Goal: Information Seeking & Learning: Learn about a topic

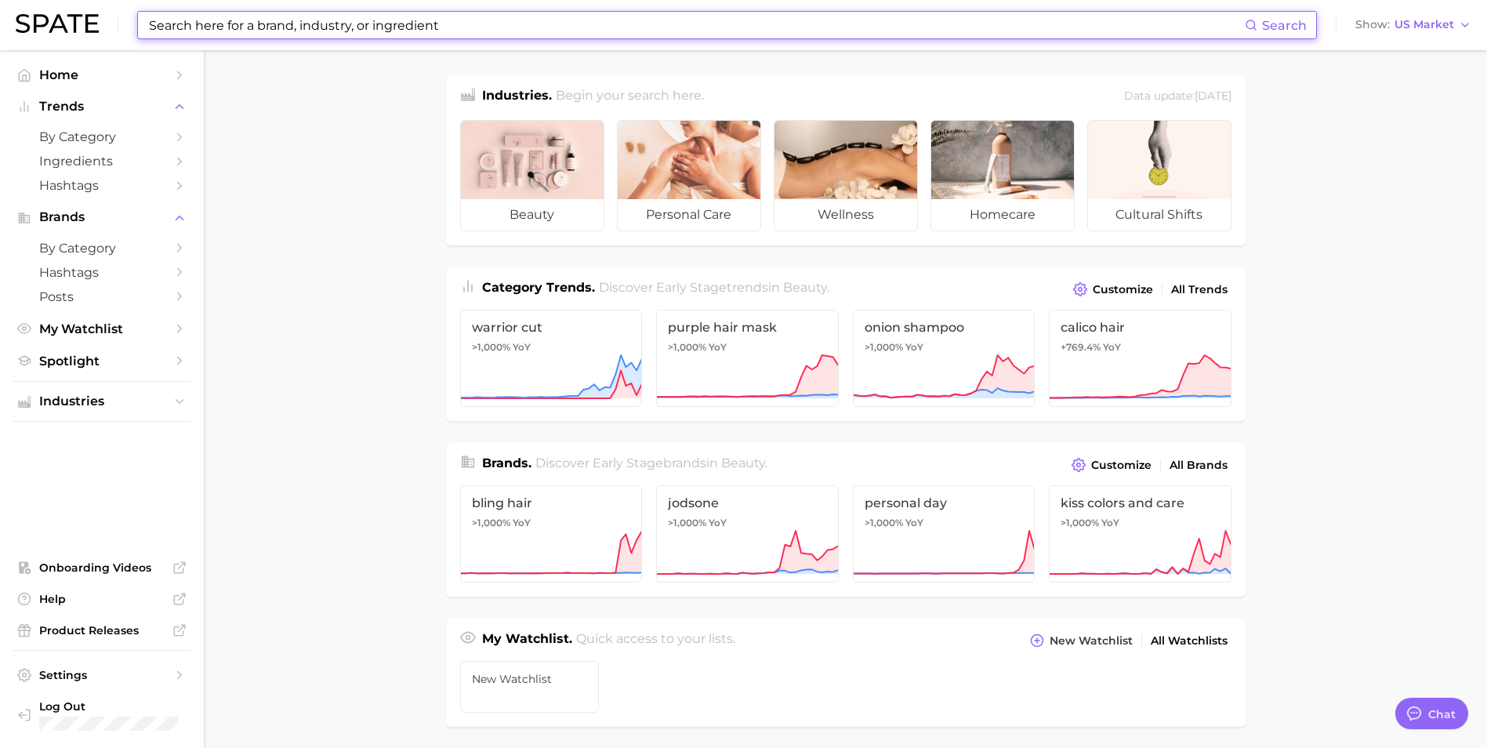
click at [292, 29] on input at bounding box center [695, 25] width 1097 height 27
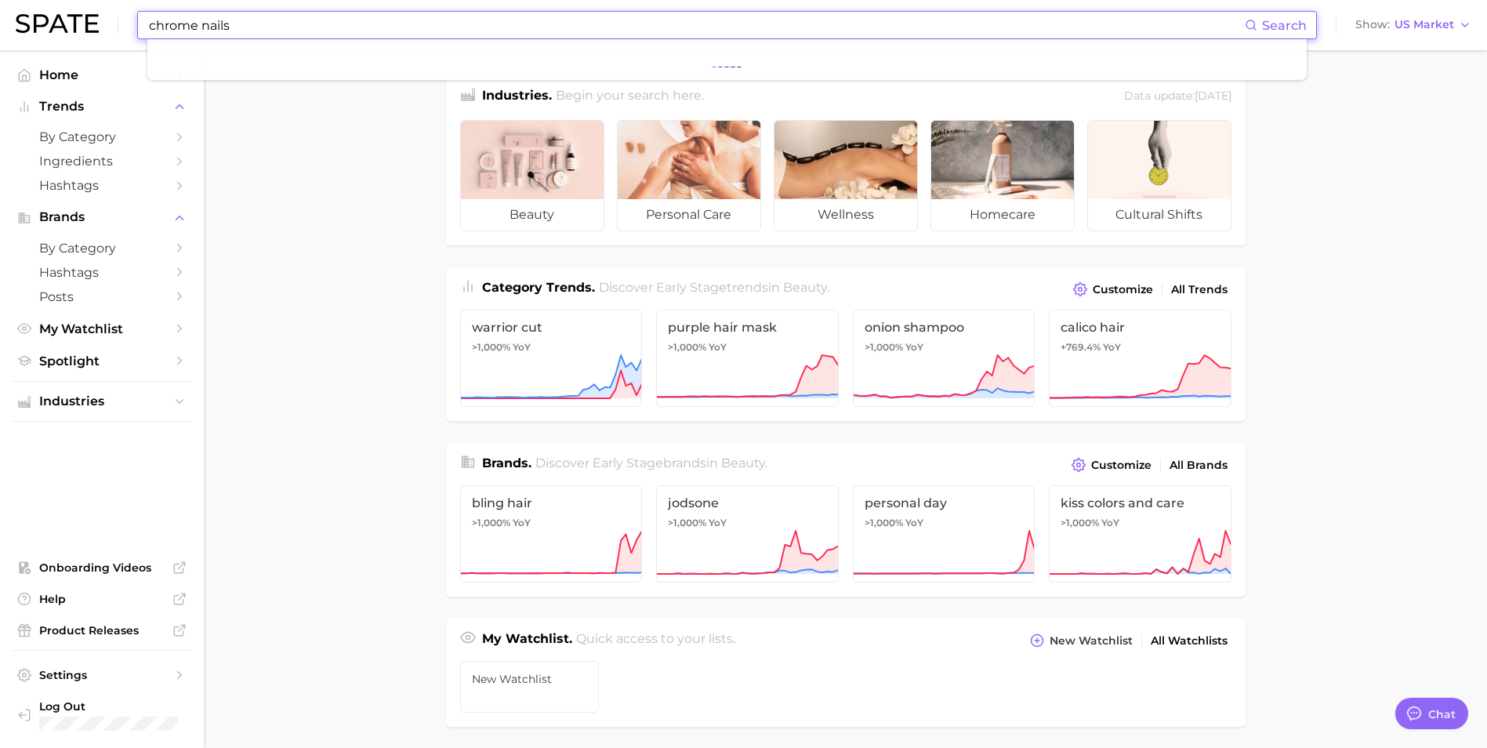
type input "chrome nails"
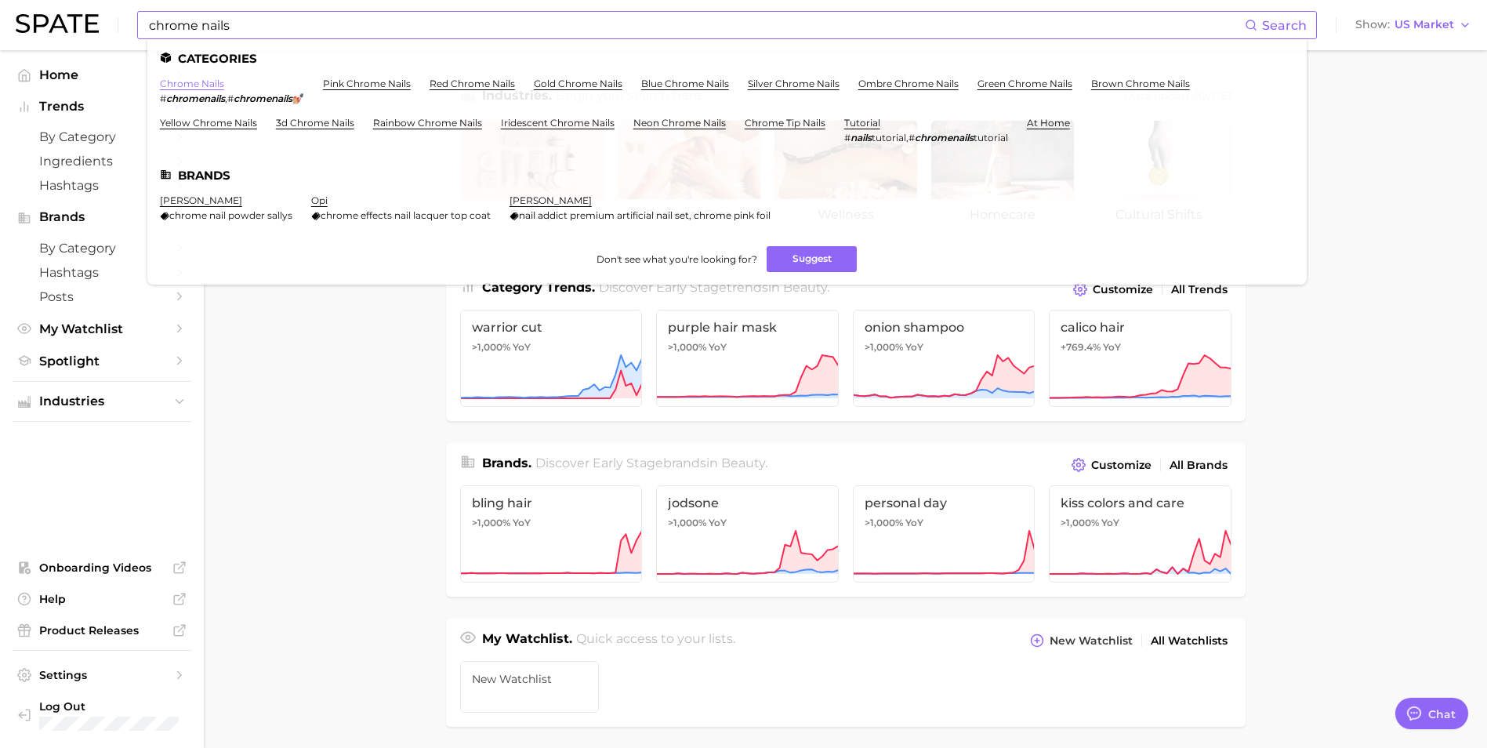
click at [208, 83] on link "chrome nails" at bounding box center [192, 84] width 64 height 12
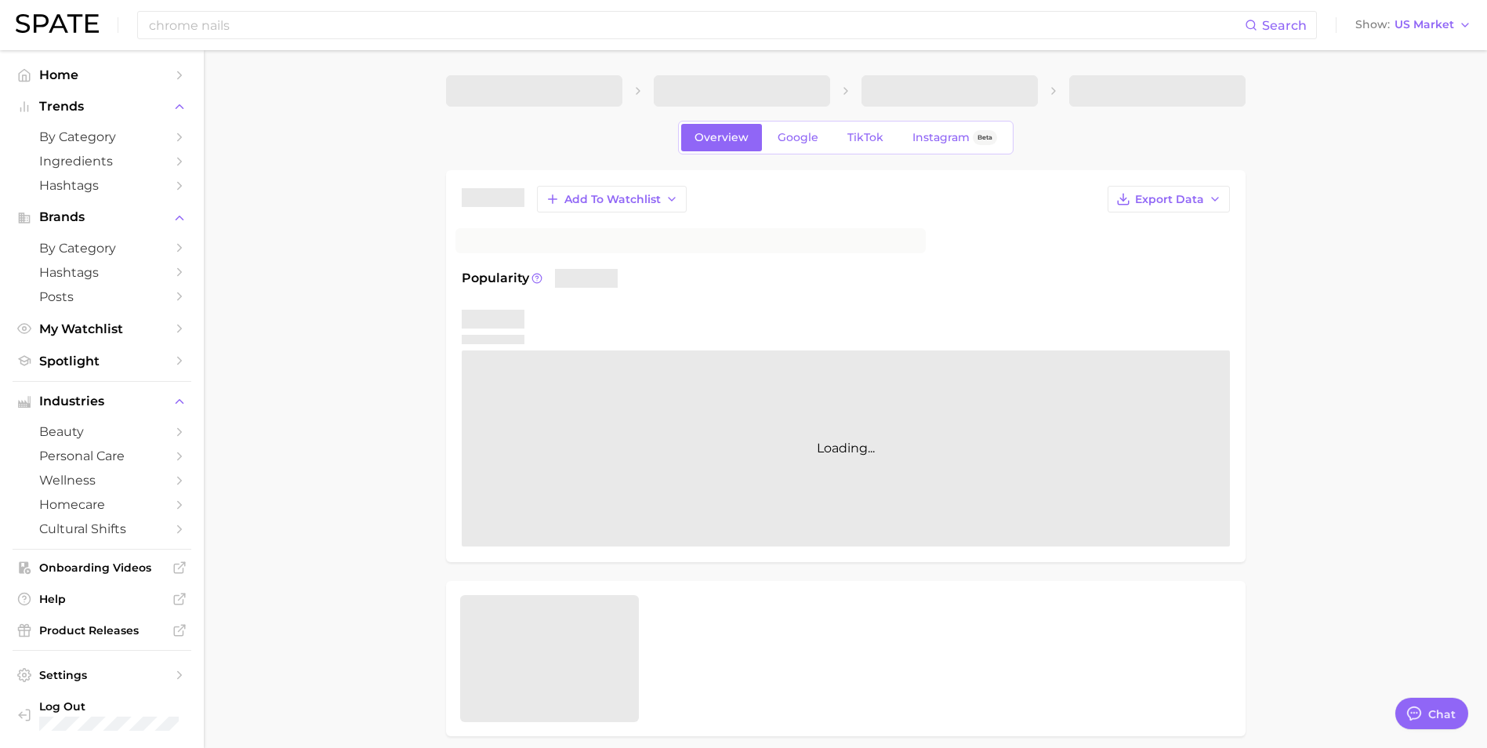
type textarea "x"
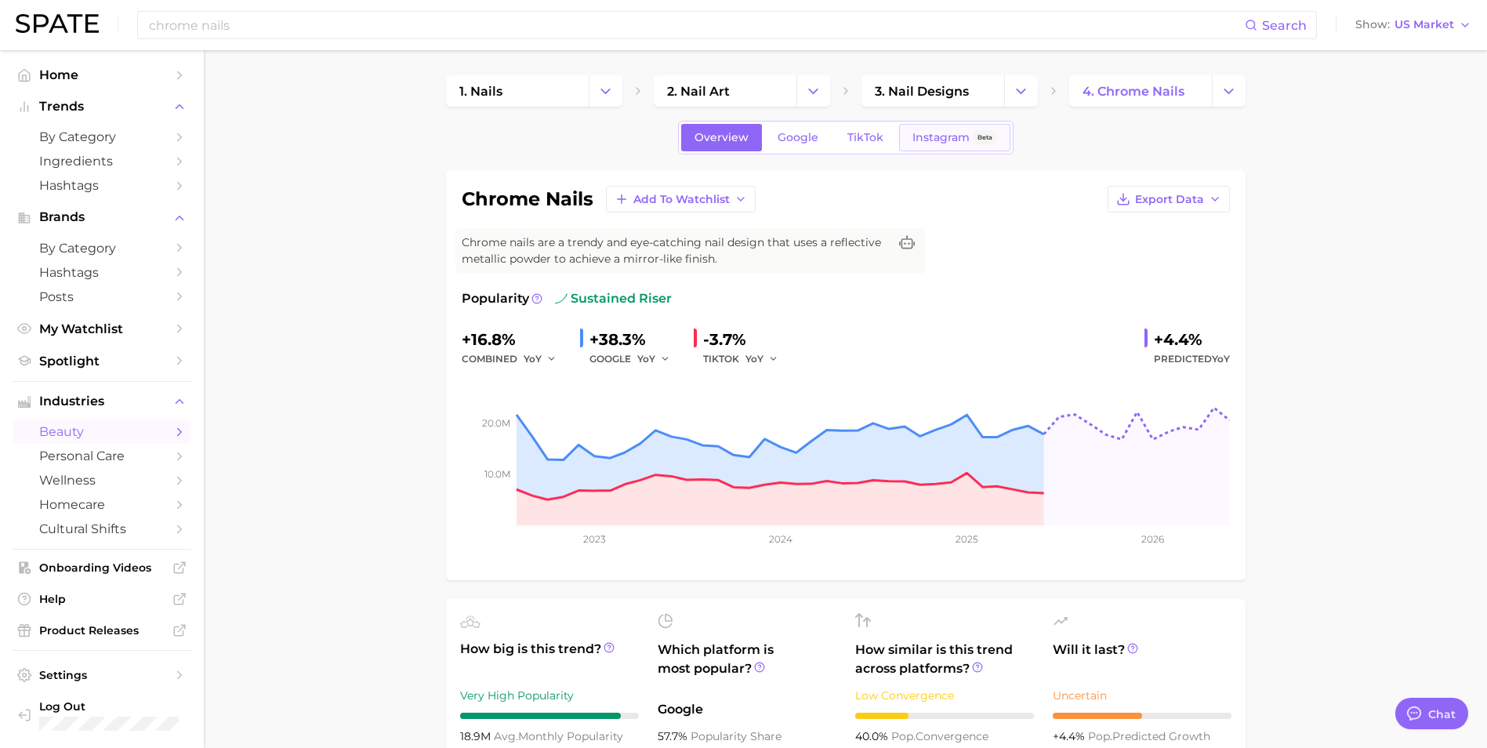
click at [936, 136] on span "Instagram" at bounding box center [940, 137] width 57 height 13
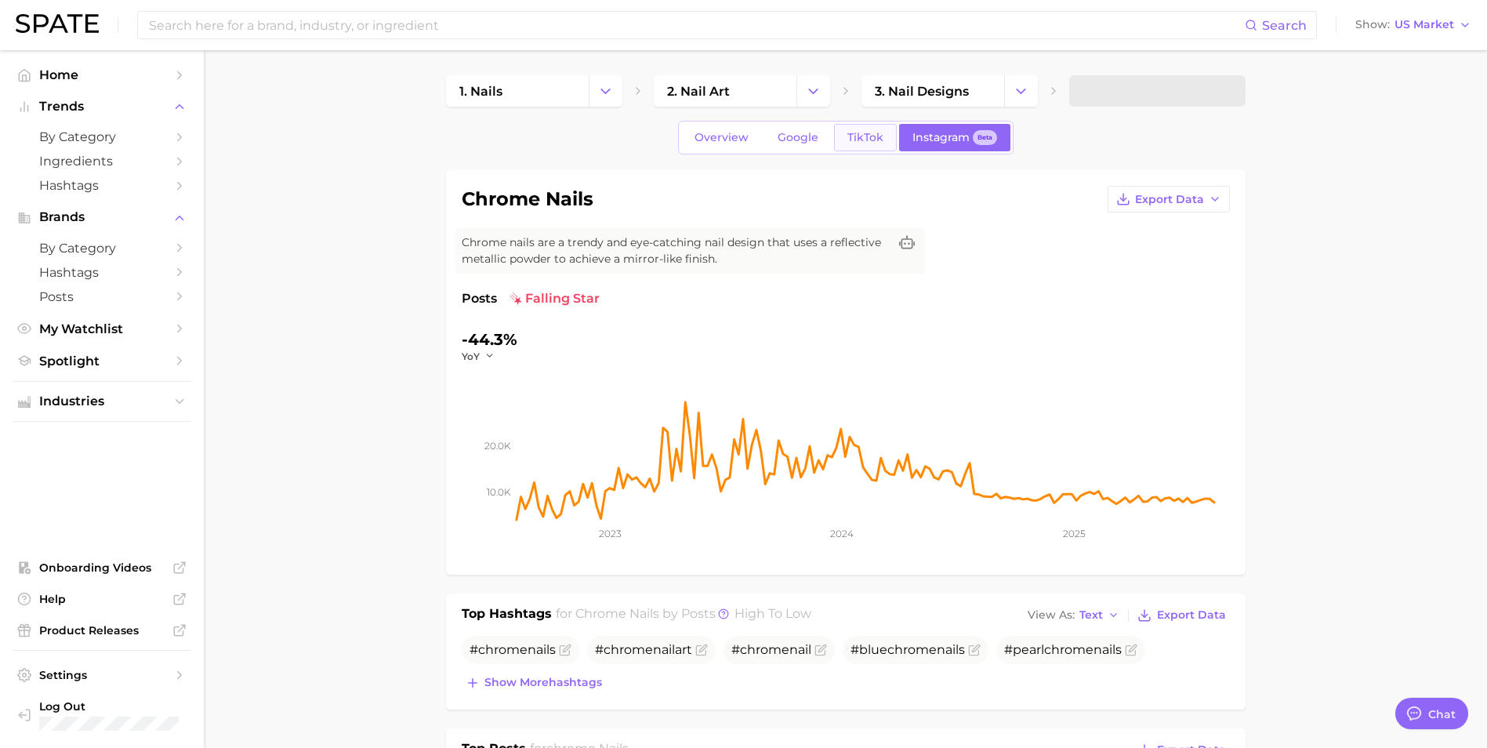
click at [874, 132] on span "TikTok" at bounding box center [865, 137] width 36 height 13
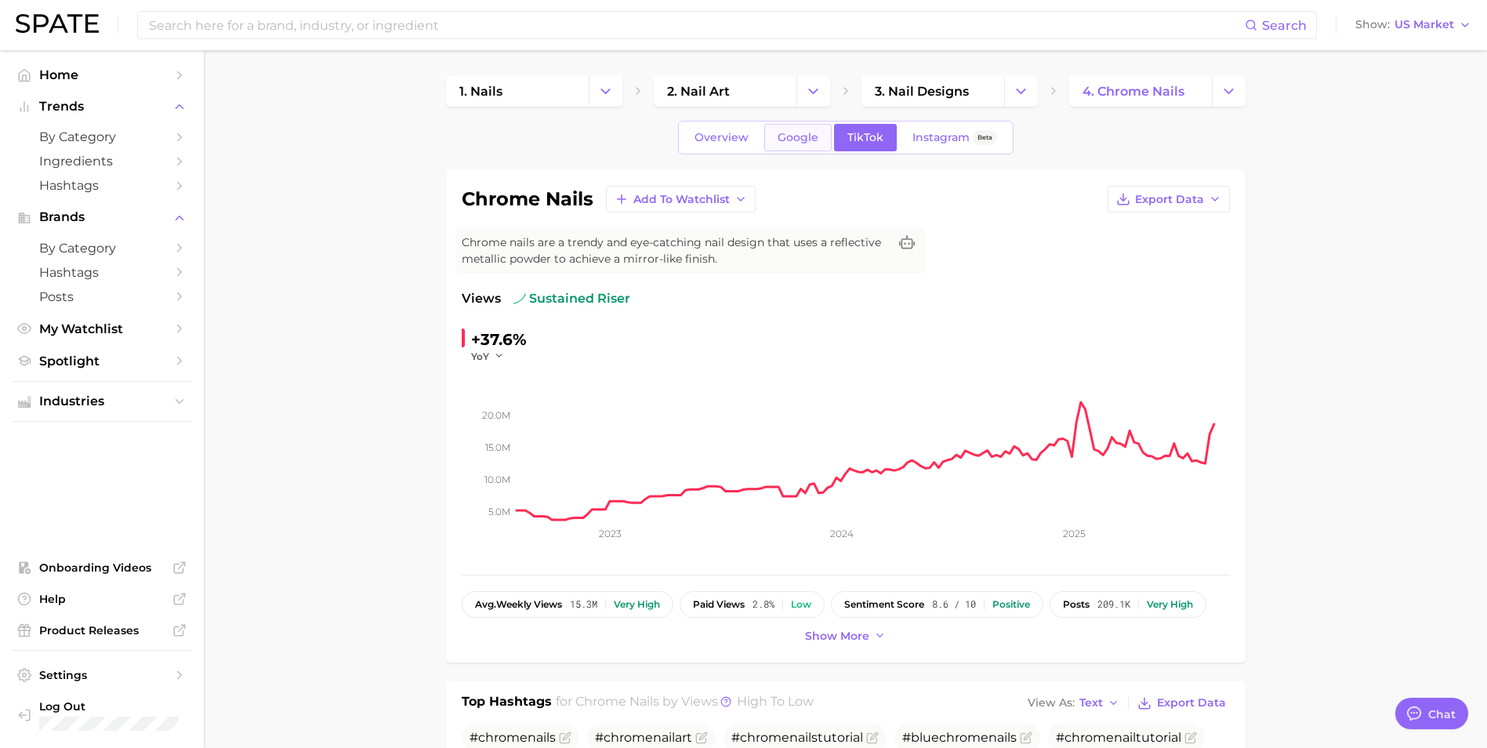
click at [802, 133] on span "Google" at bounding box center [798, 137] width 41 height 13
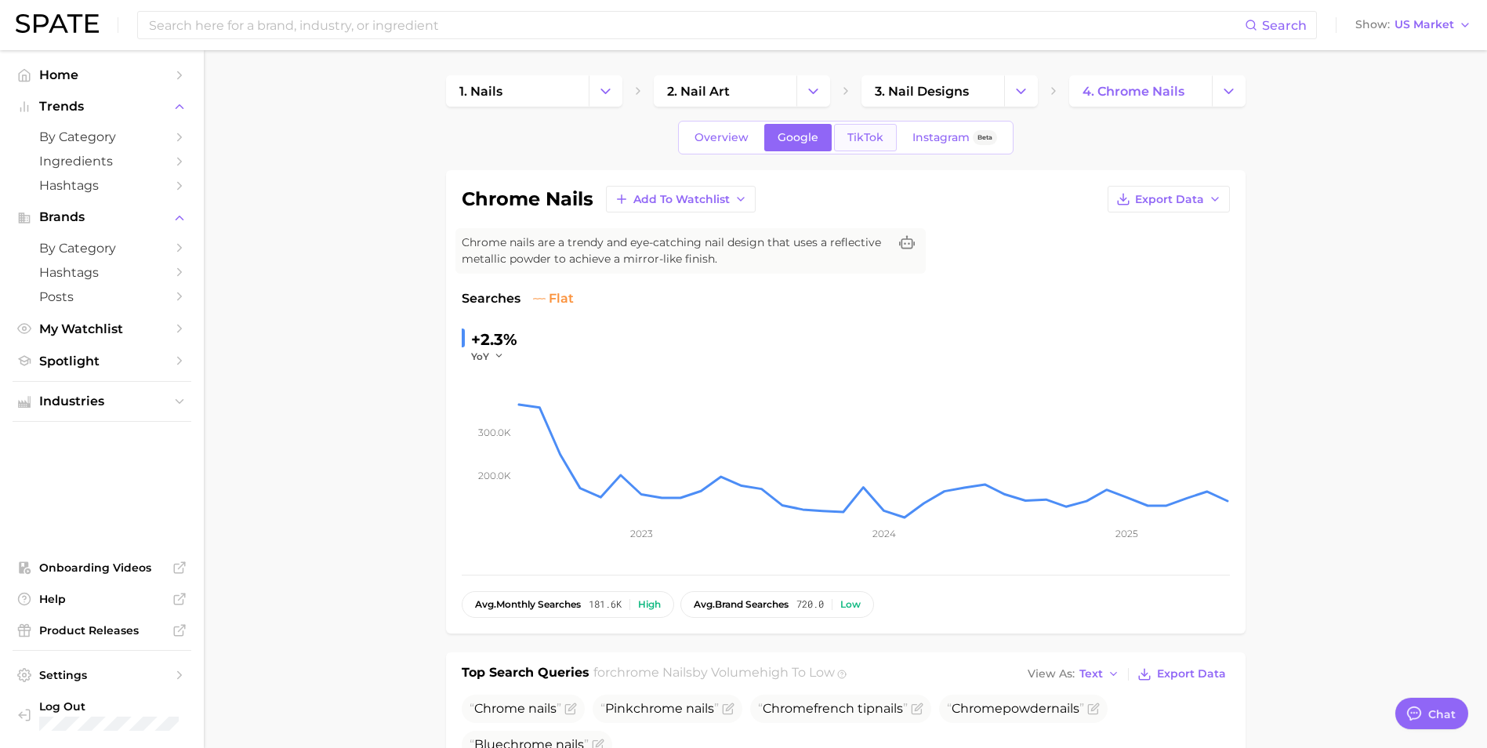
click at [856, 136] on span "TikTok" at bounding box center [865, 137] width 36 height 13
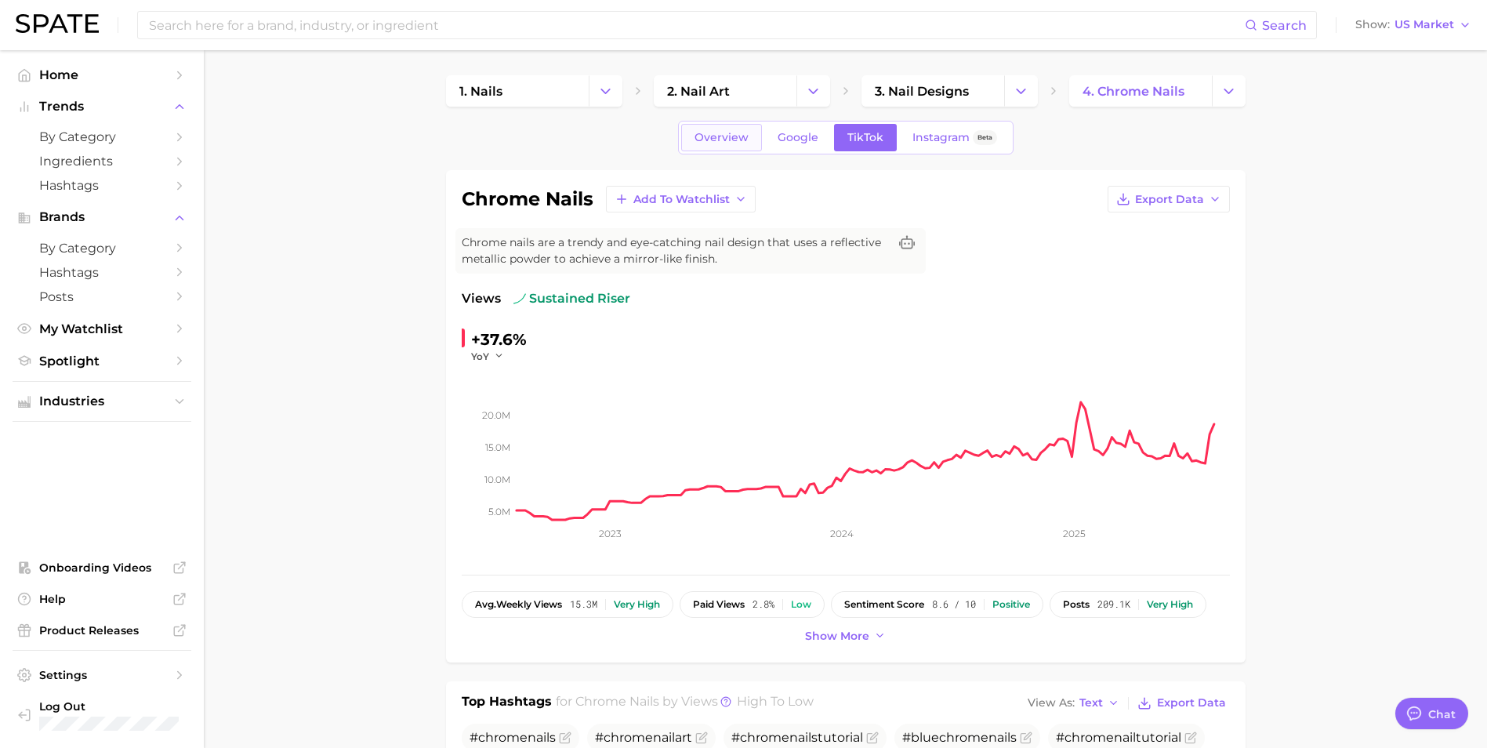
click at [710, 145] on link "Overview" at bounding box center [721, 137] width 81 height 27
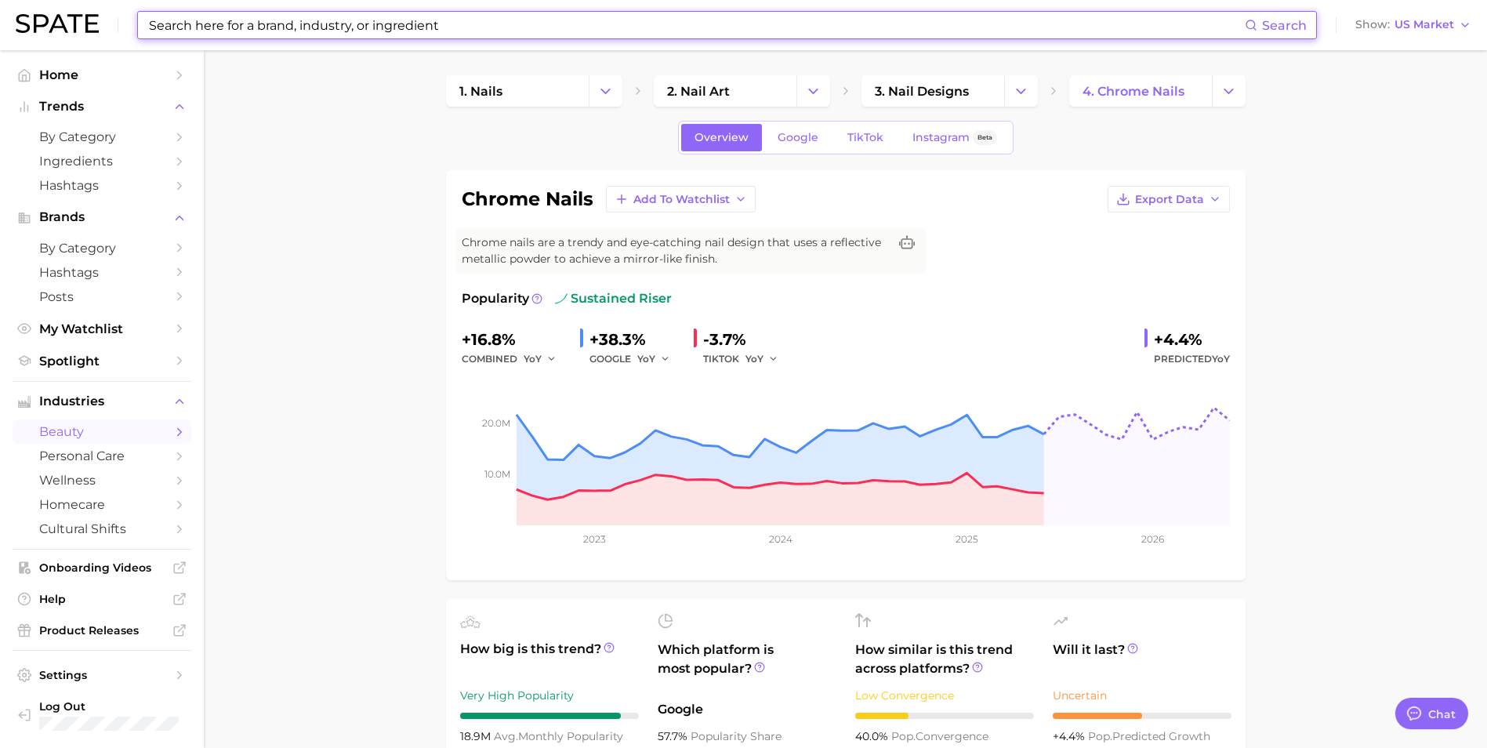
click at [271, 27] on input at bounding box center [695, 25] width 1097 height 27
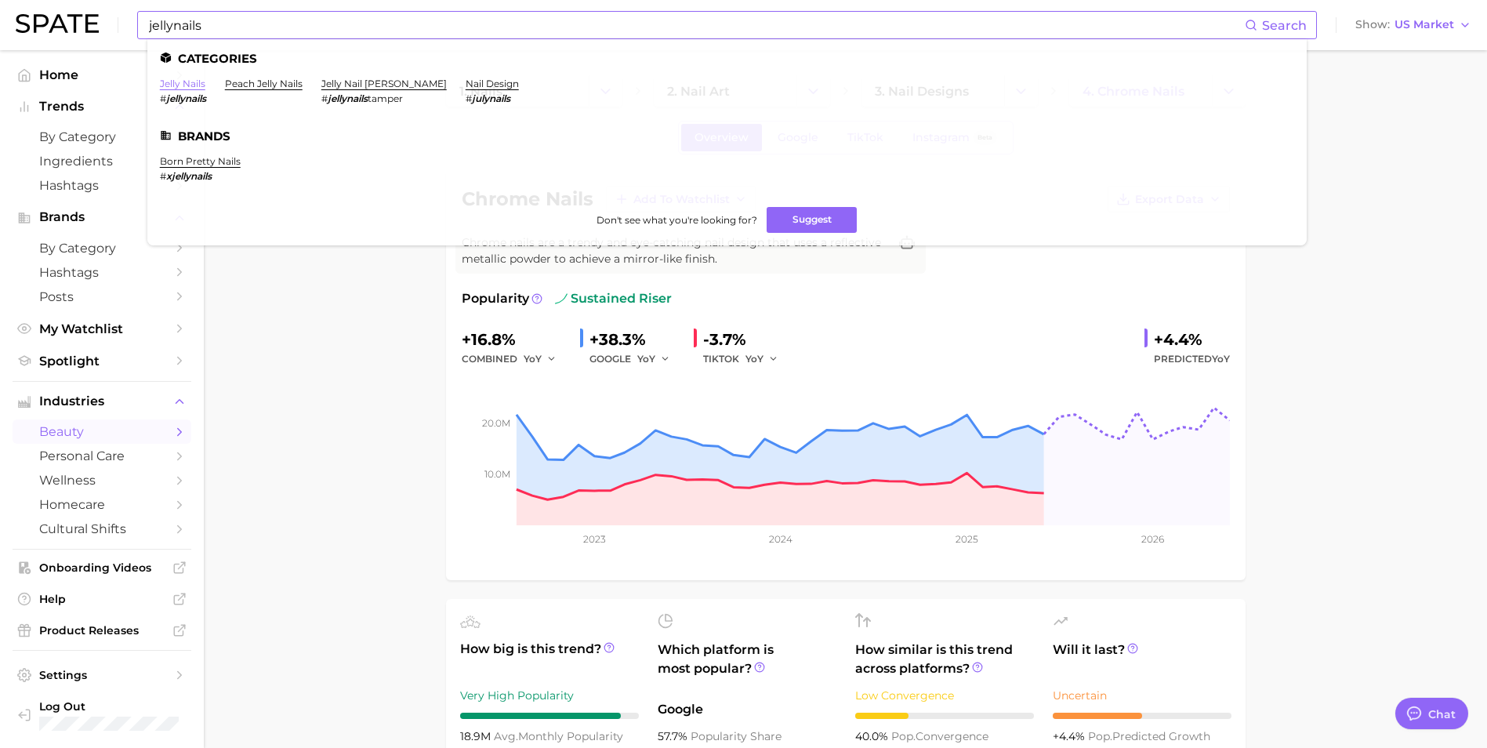
click at [176, 84] on link "jelly nails" at bounding box center [182, 84] width 45 height 12
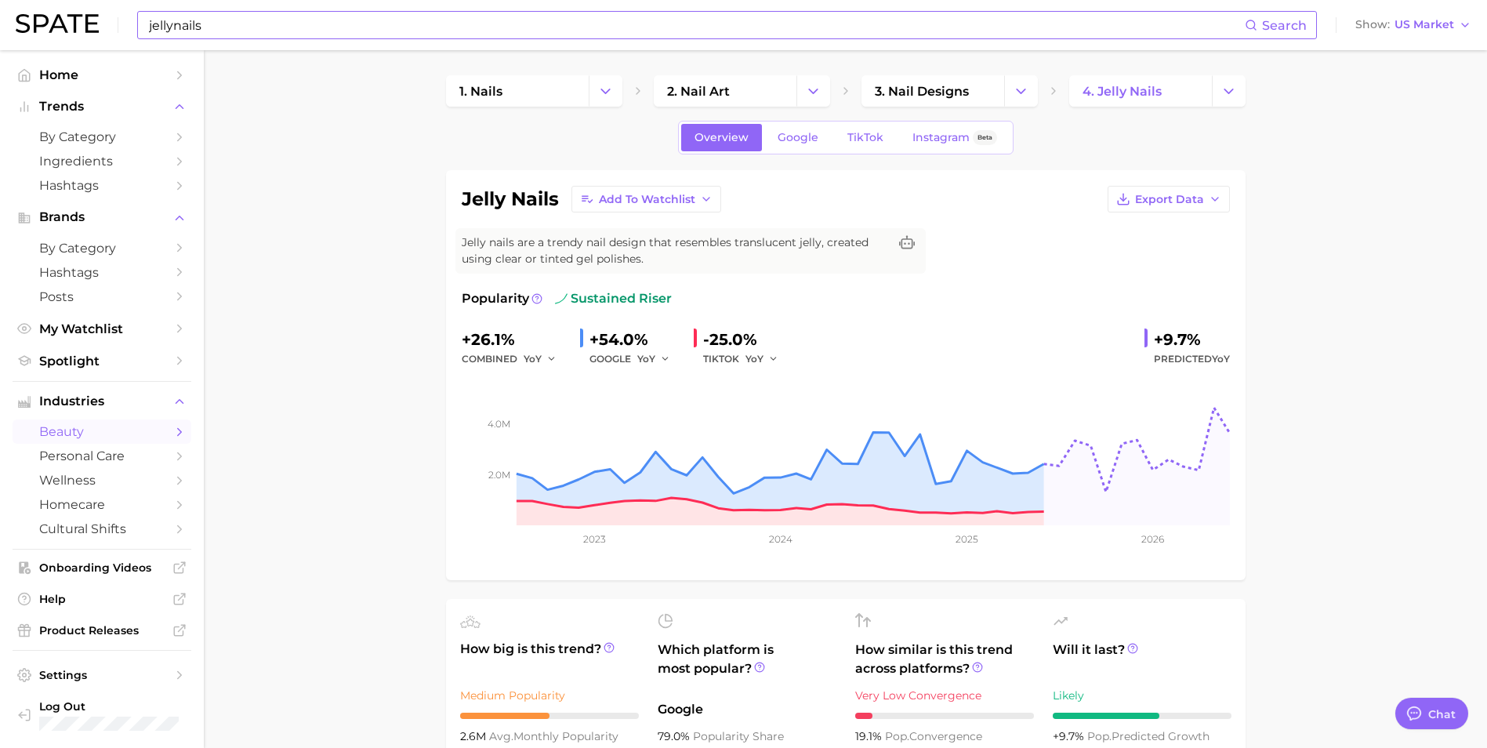
click at [167, 25] on input "jellynails" at bounding box center [695, 25] width 1097 height 27
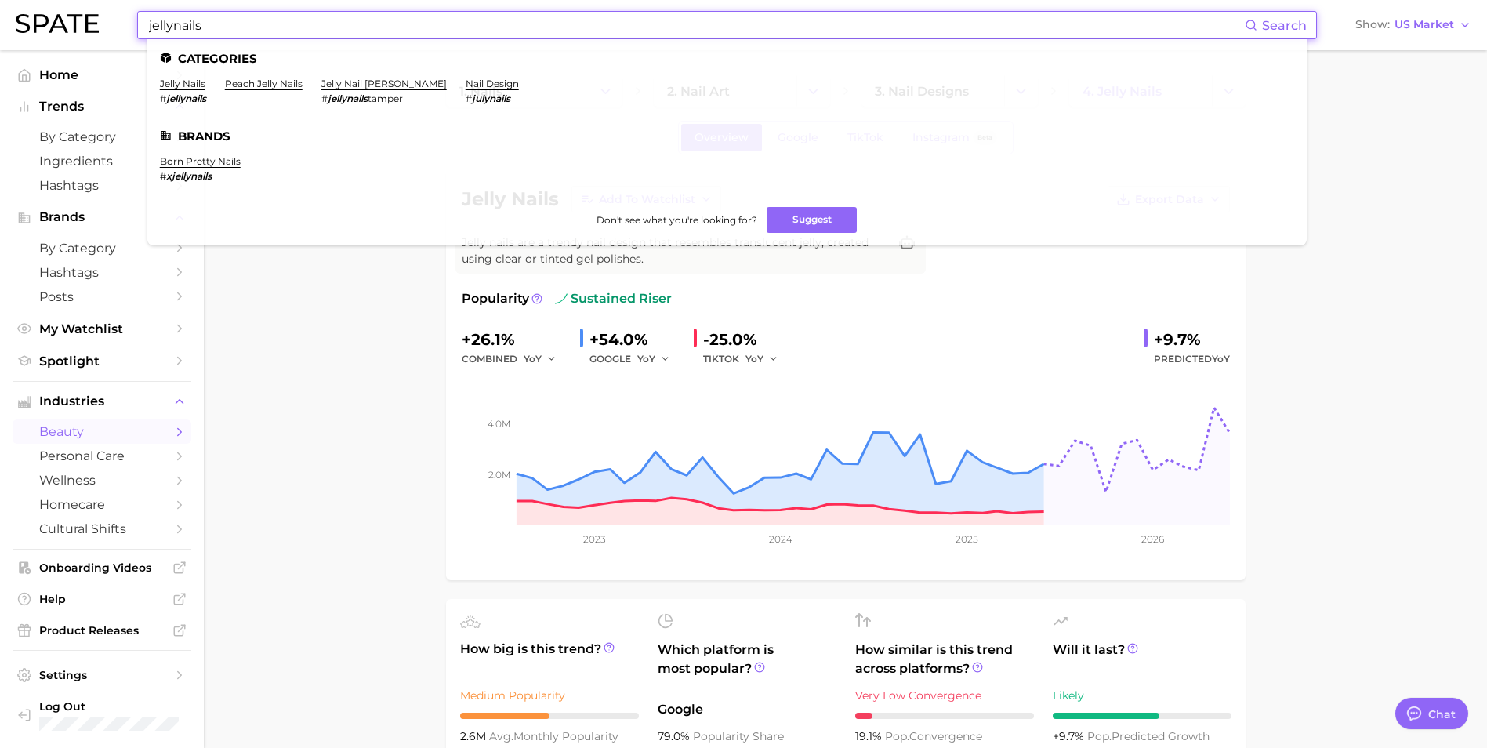
drag, startPoint x: 222, startPoint y: 28, endPoint x: 92, endPoint y: 28, distance: 129.3
click at [92, 28] on div "jellynails Search Categories jelly nails # jellynails peach jelly nails jelly n…" at bounding box center [744, 25] width 1456 height 50
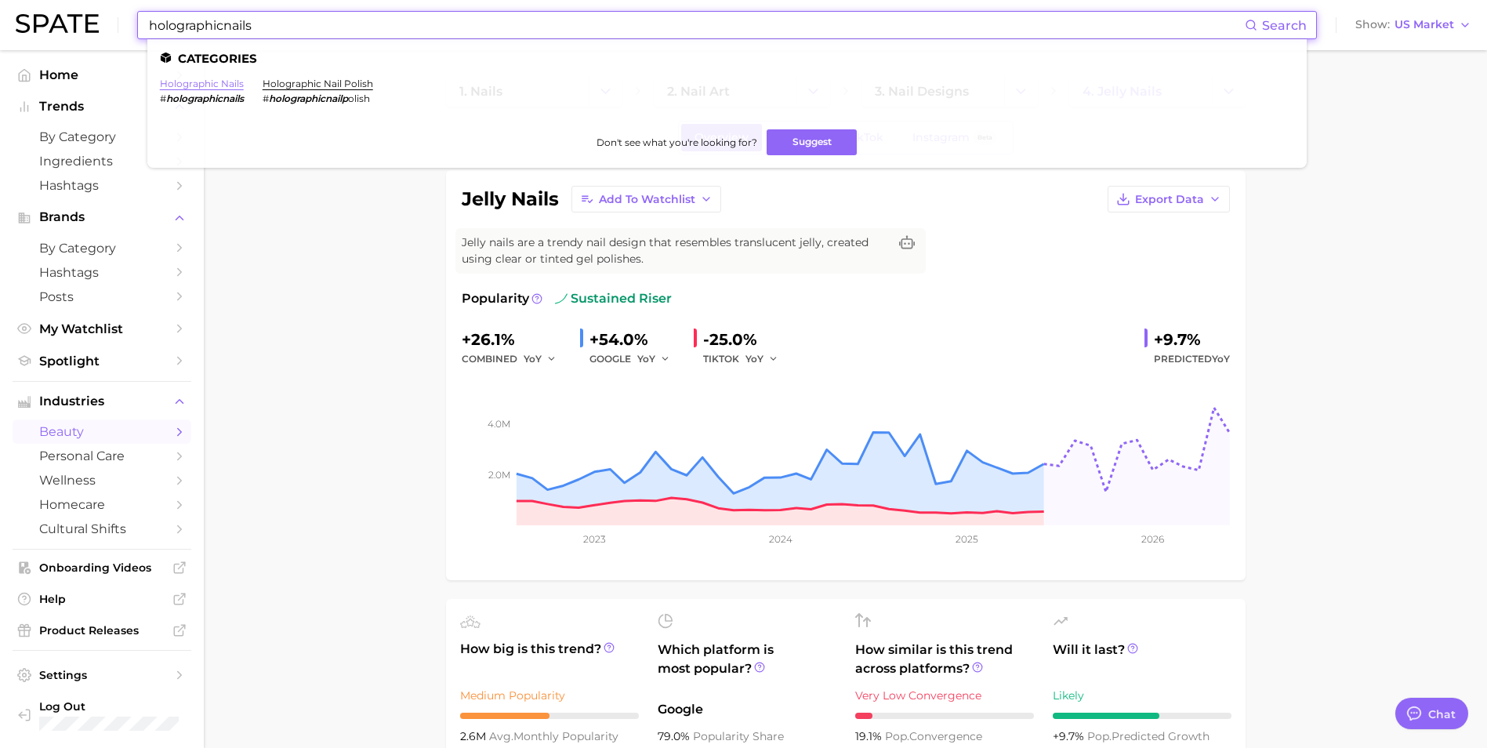
click at [190, 79] on link "holographic nails" at bounding box center [202, 84] width 84 height 12
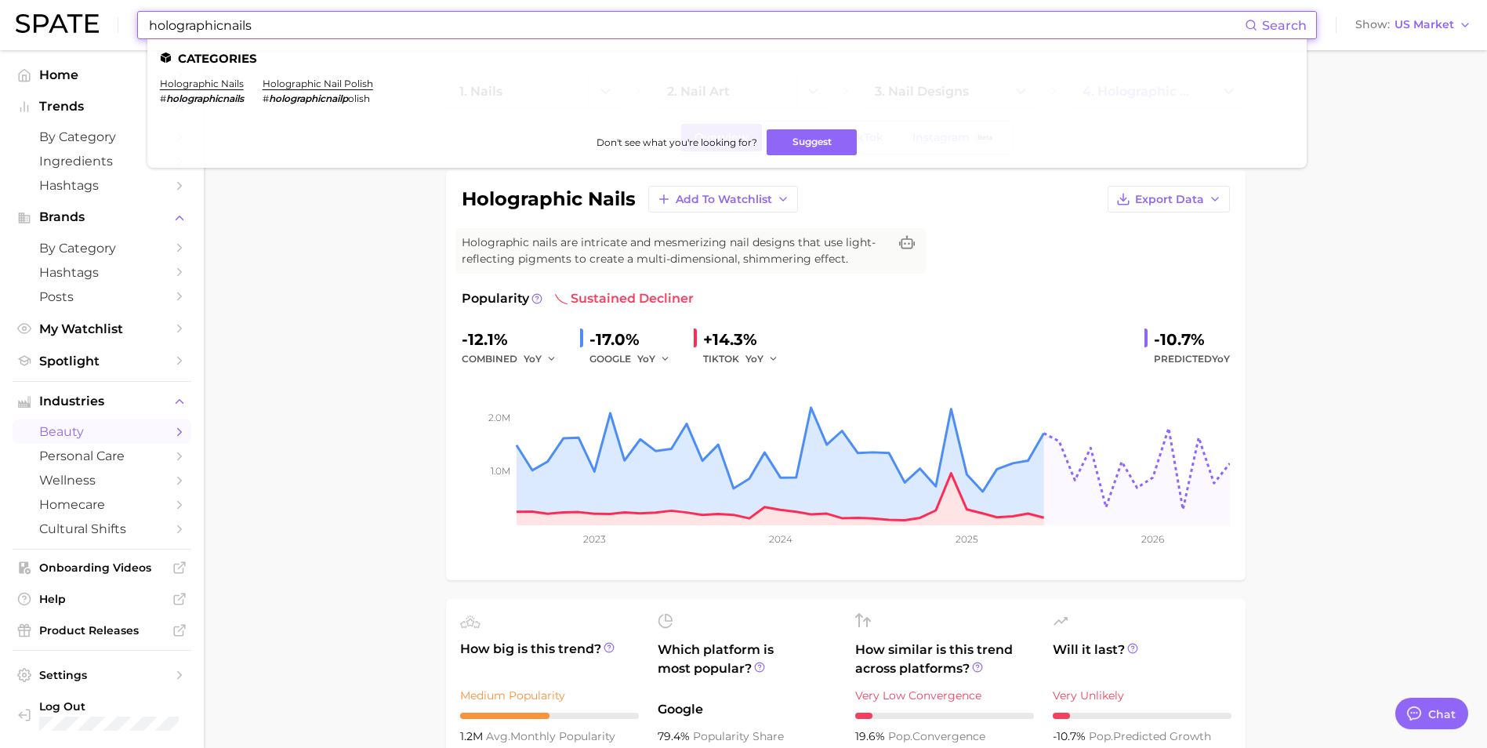
click at [198, 24] on input "holographicnails" at bounding box center [695, 25] width 1097 height 27
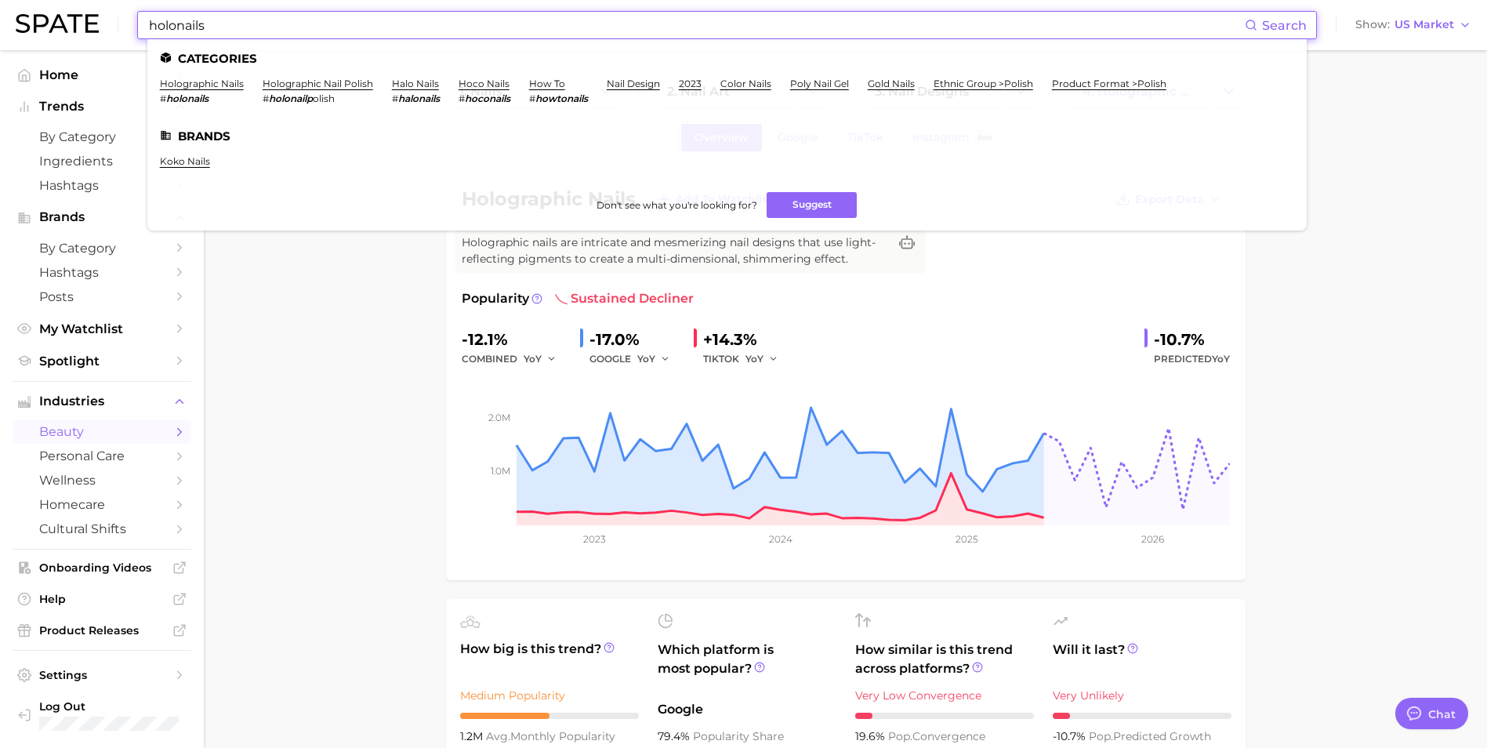
type input "holonails"
click at [179, 85] on link "holographic nails" at bounding box center [202, 84] width 84 height 12
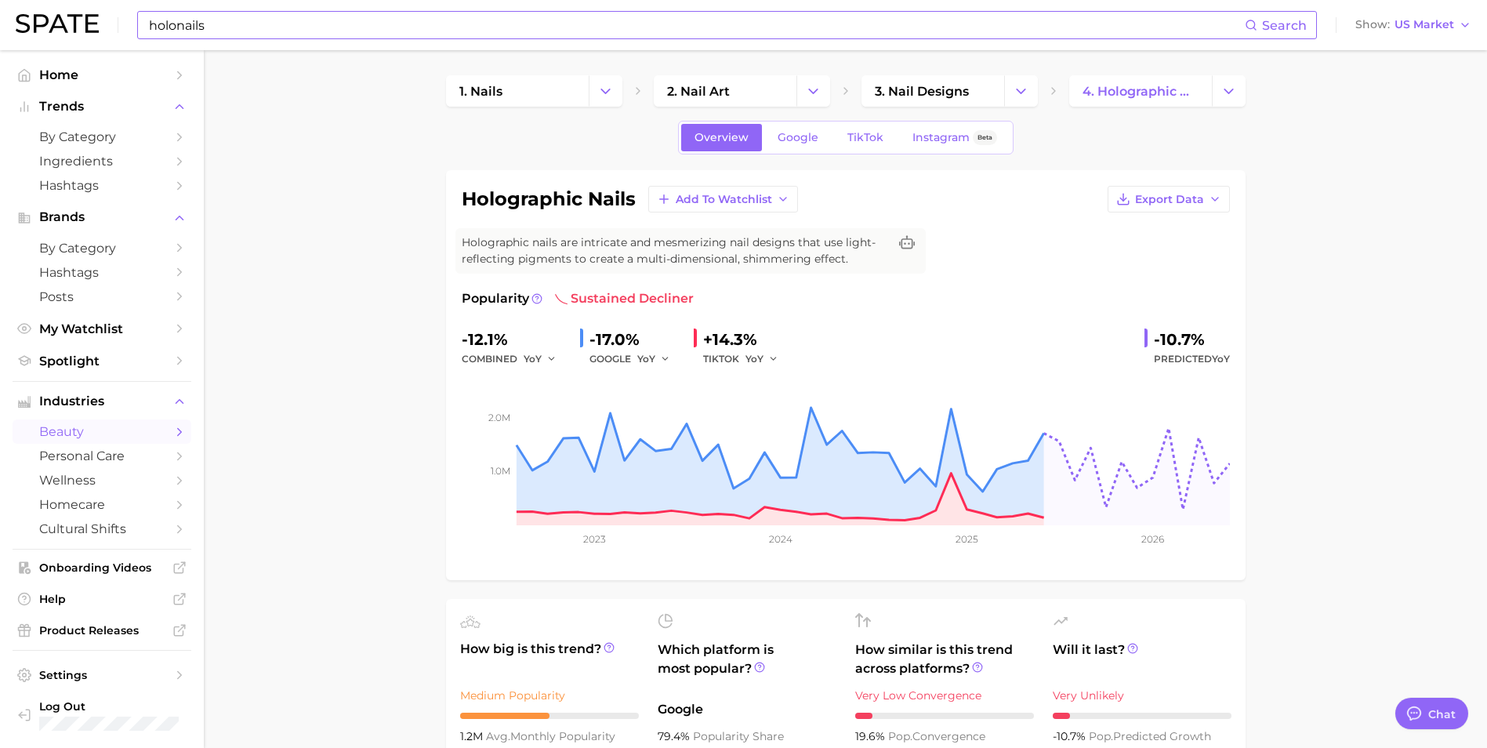
click at [744, 340] on div "+14.3%" at bounding box center [746, 339] width 86 height 25
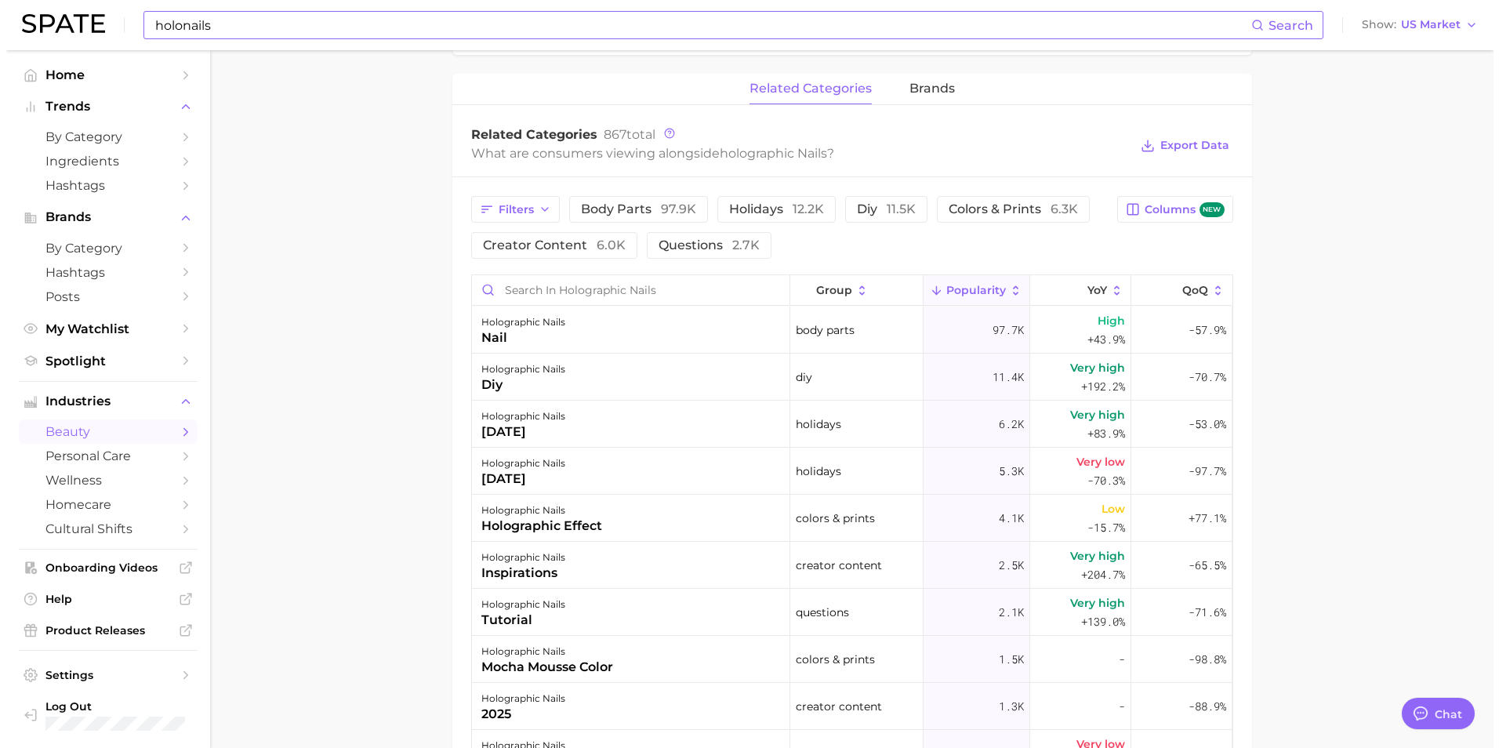
scroll to position [705, 0]
click at [495, 572] on div "inspirations" at bounding box center [517, 572] width 84 height 19
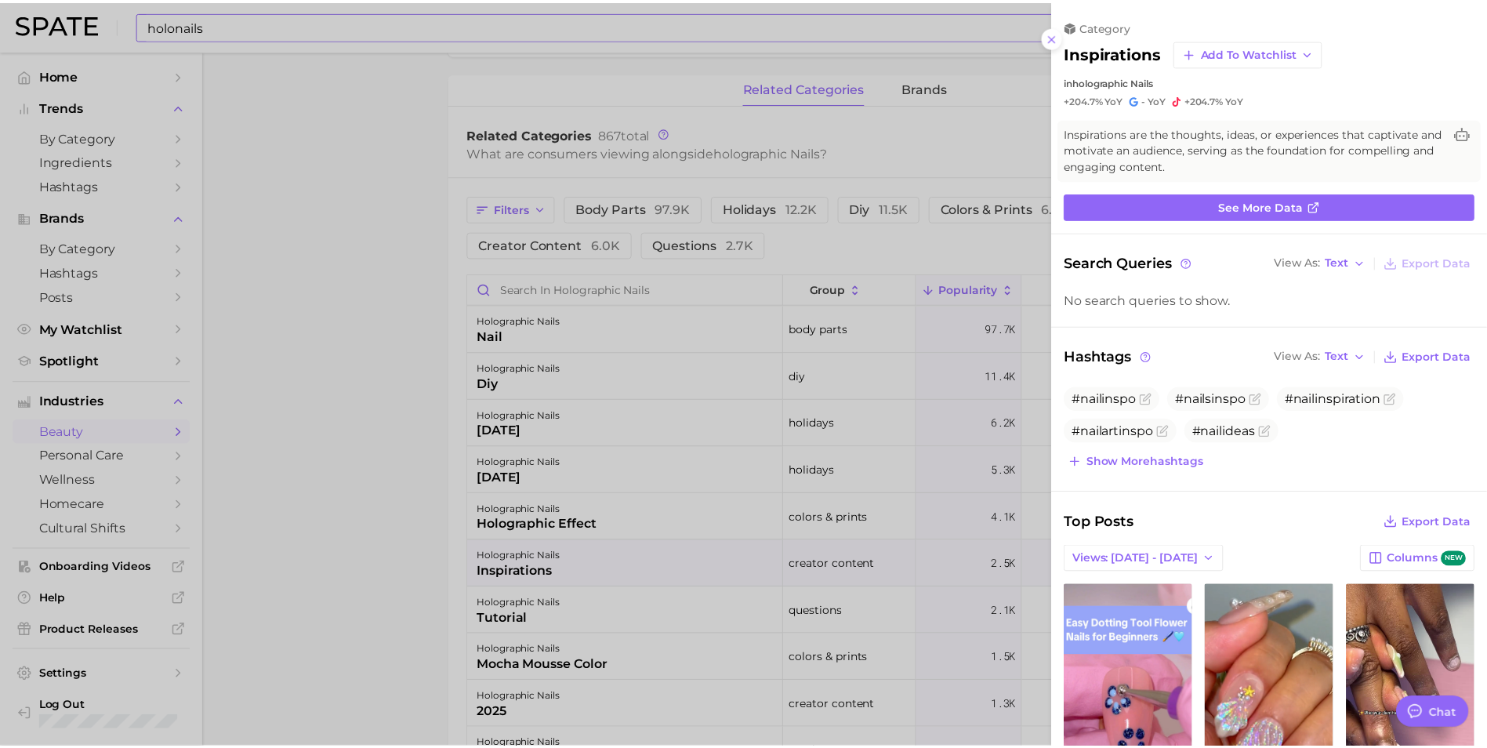
scroll to position [0, 0]
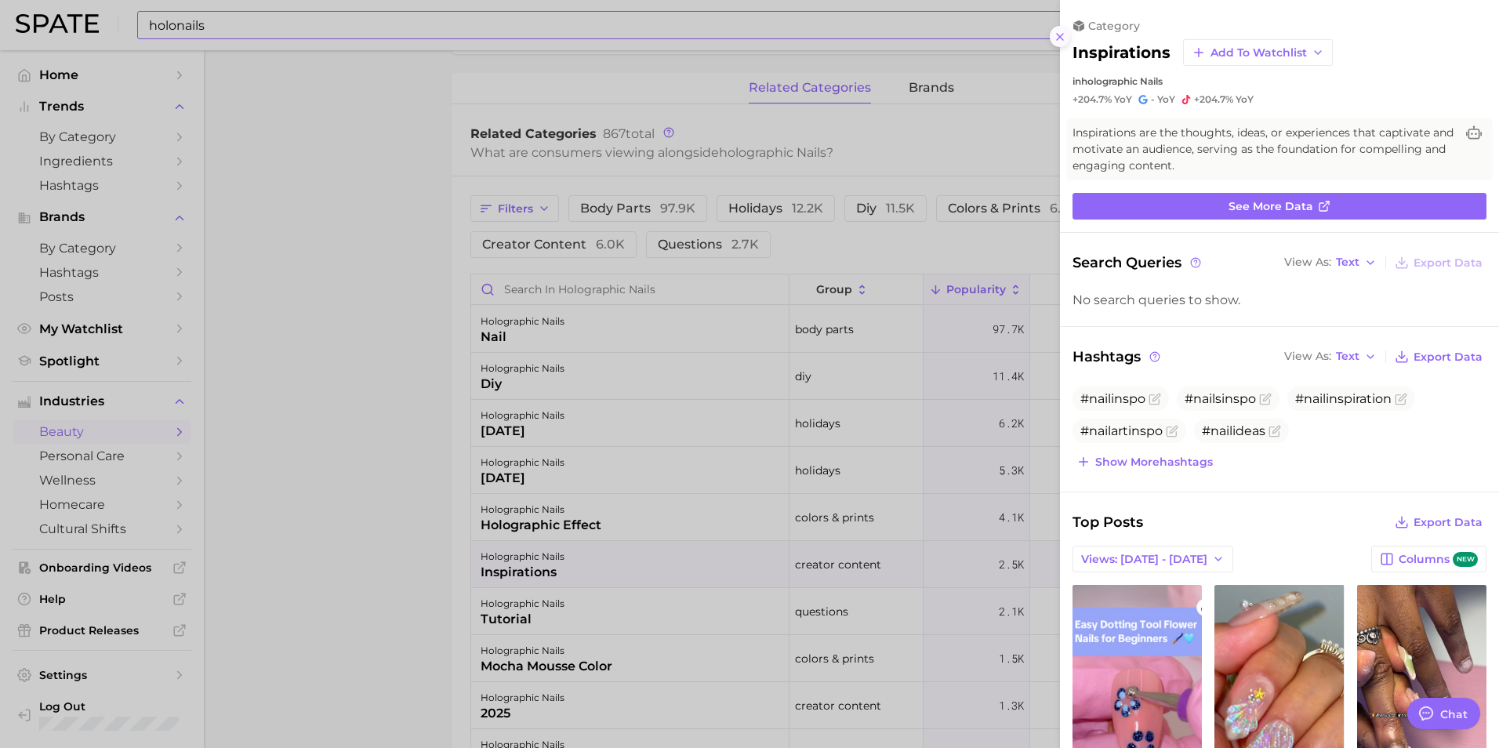
click at [1062, 33] on icon at bounding box center [1060, 37] width 13 height 13
